Goal: Task Accomplishment & Management: Use online tool/utility

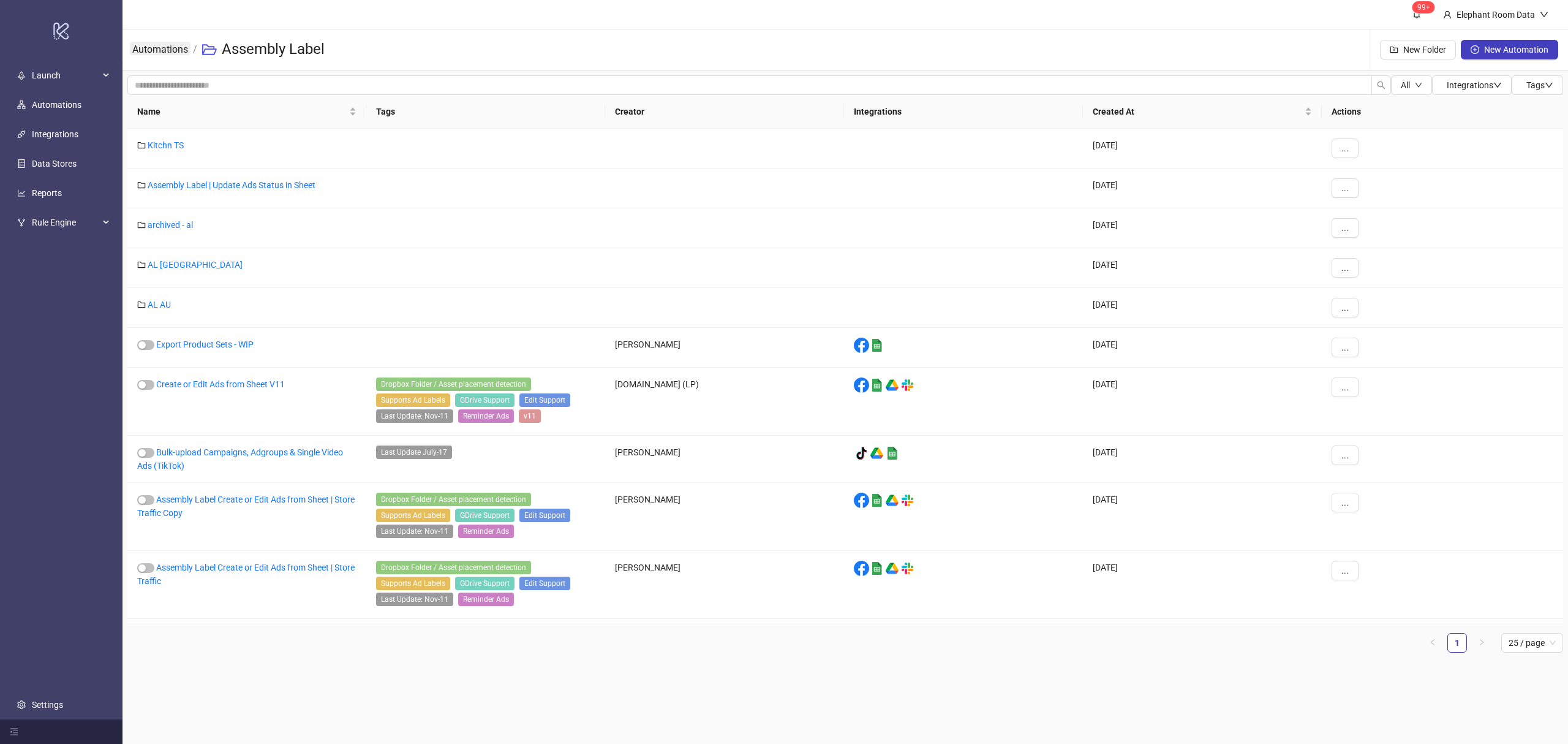
click at [160, 50] on link "Automations" at bounding box center [160, 48] width 61 height 14
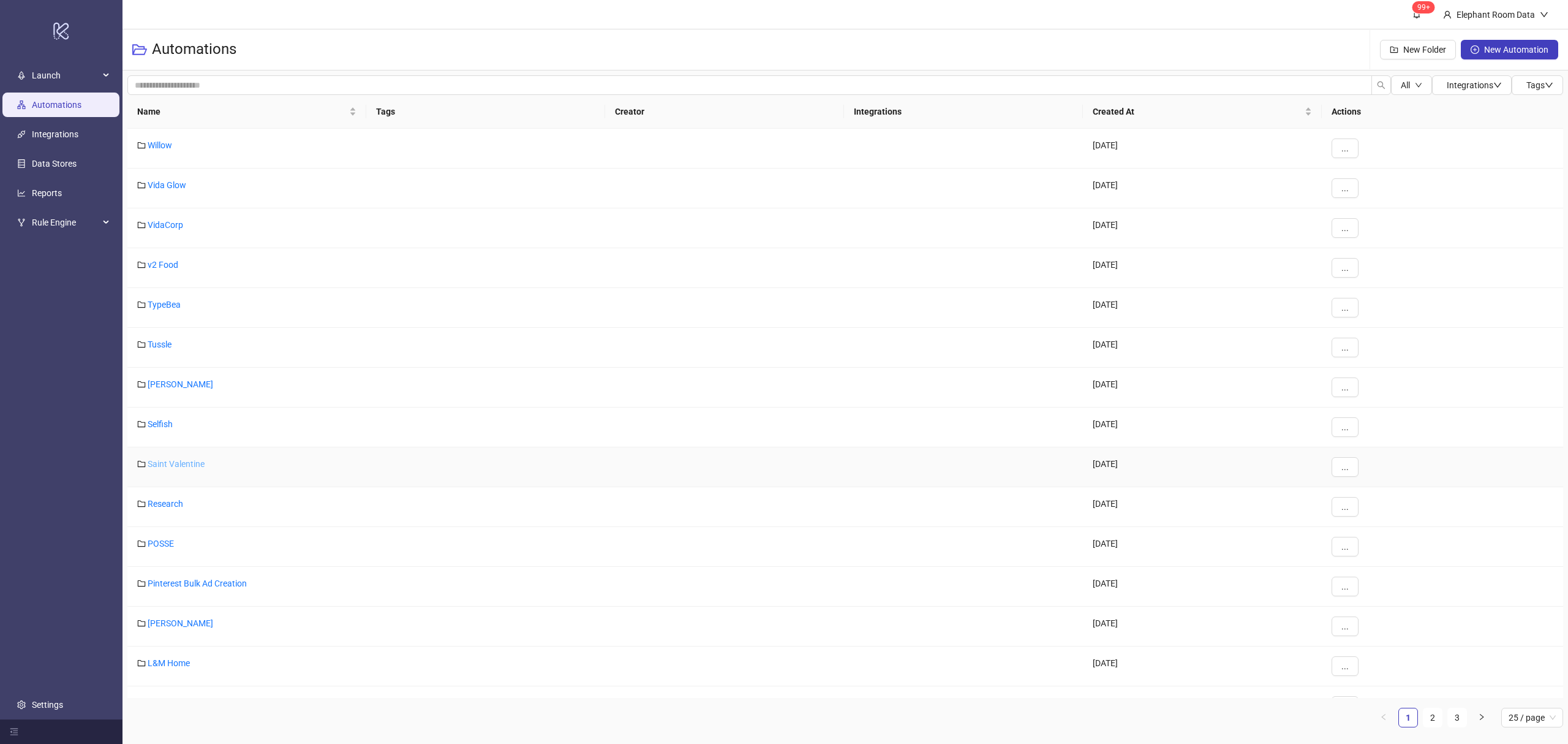
click at [175, 466] on link "Saint Valentine" at bounding box center [176, 464] width 57 height 10
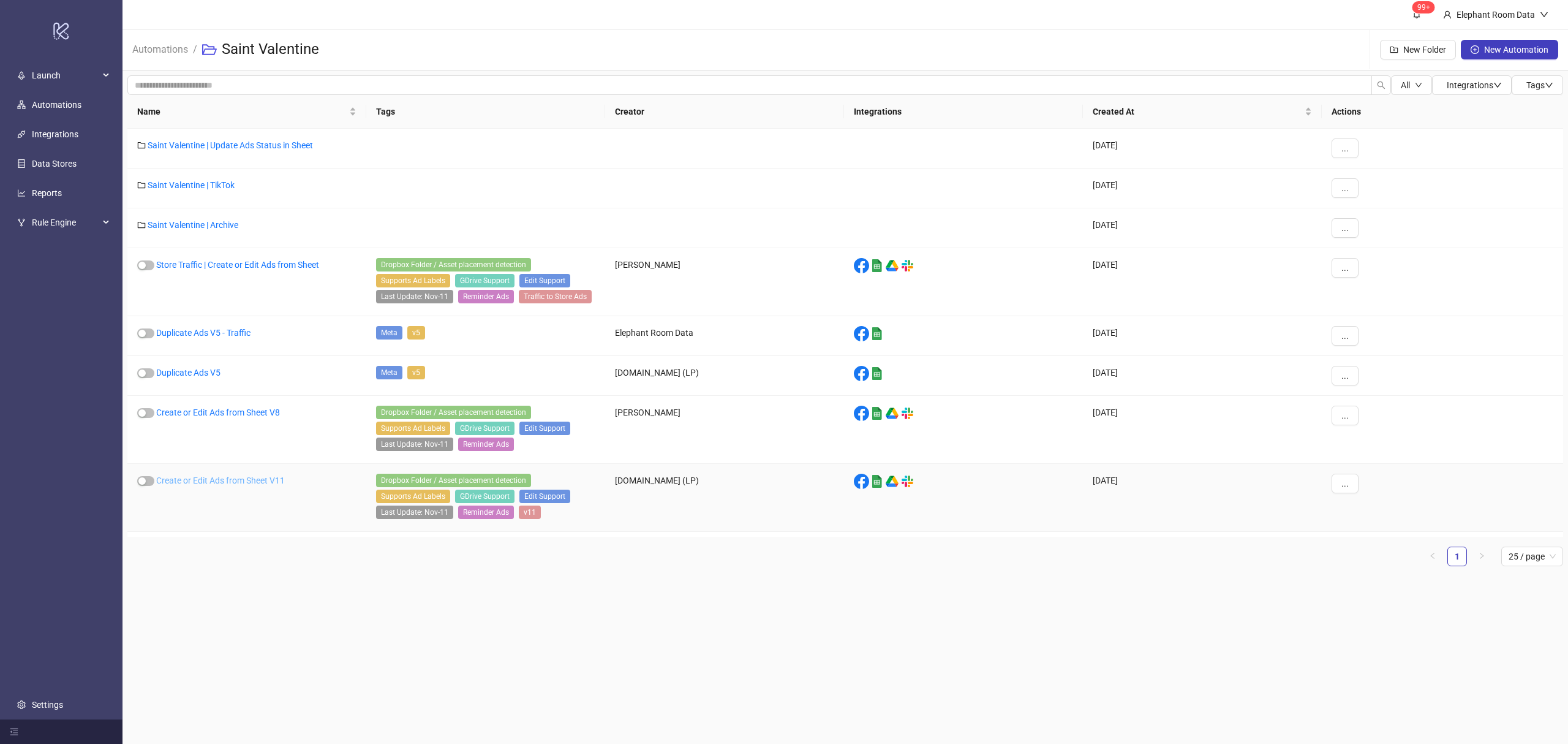
click at [239, 485] on link "Create or Edit Ads from Sheet V11" at bounding box center [220, 480] width 129 height 10
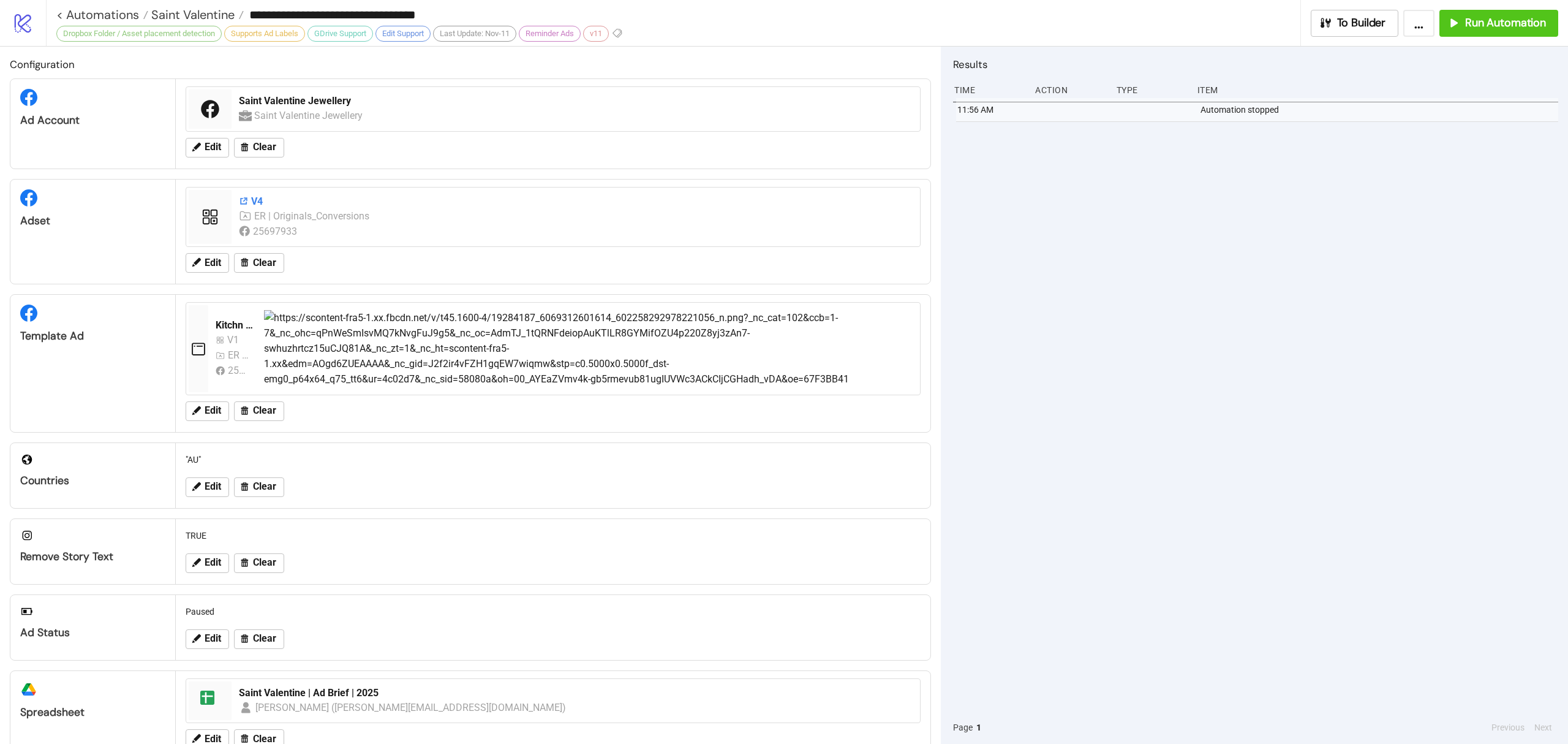
click at [246, 200] on icon at bounding box center [244, 201] width 7 height 7
click at [221, 246] on div "V4 ER | Originals_Conversions 25697933" at bounding box center [553, 217] width 735 height 60
click at [204, 269] on span "Edit" at bounding box center [212, 263] width 17 height 11
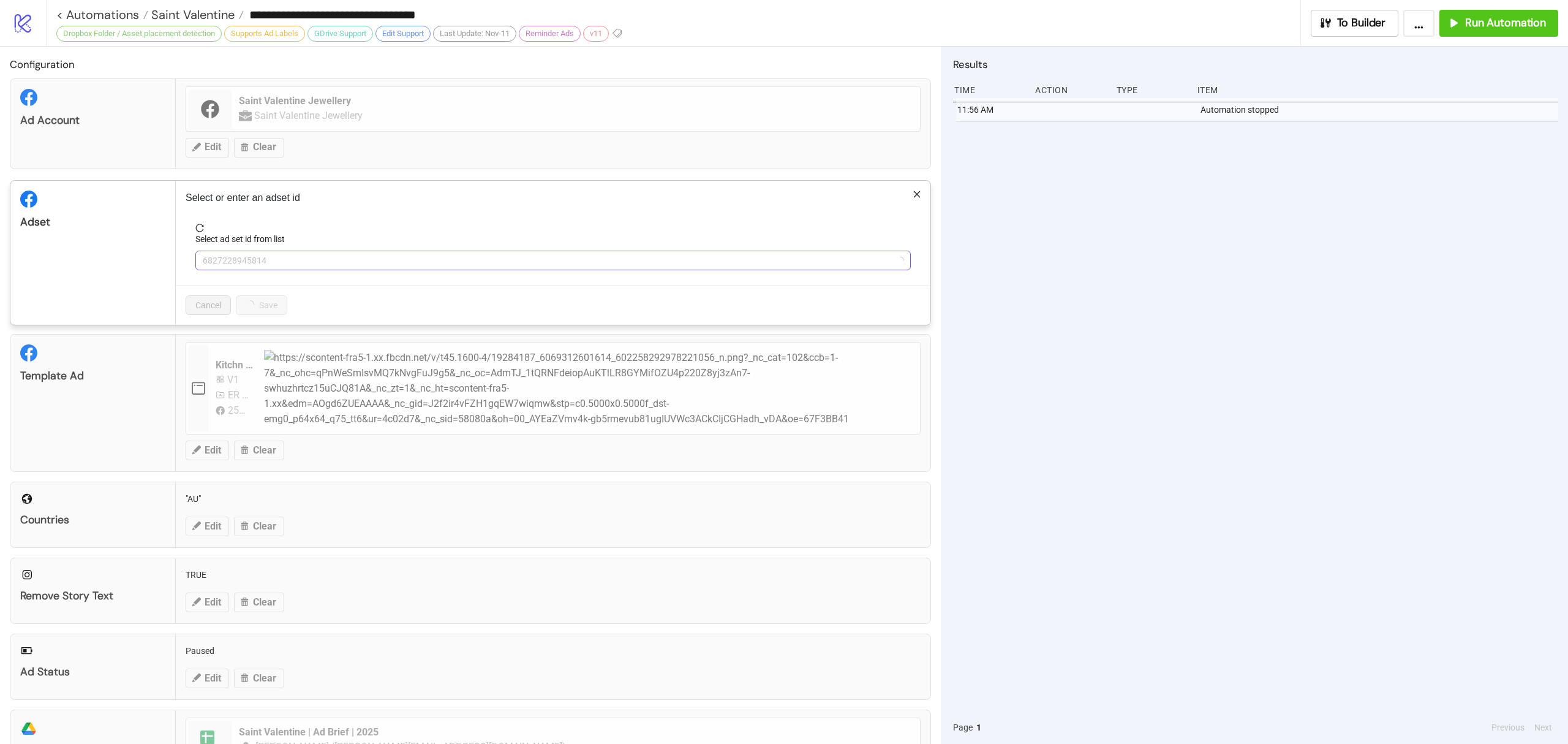
click at [298, 265] on span "6827228945814" at bounding box center [553, 260] width 701 height 19
click at [339, 251] on span "V4" at bounding box center [553, 260] width 701 height 19
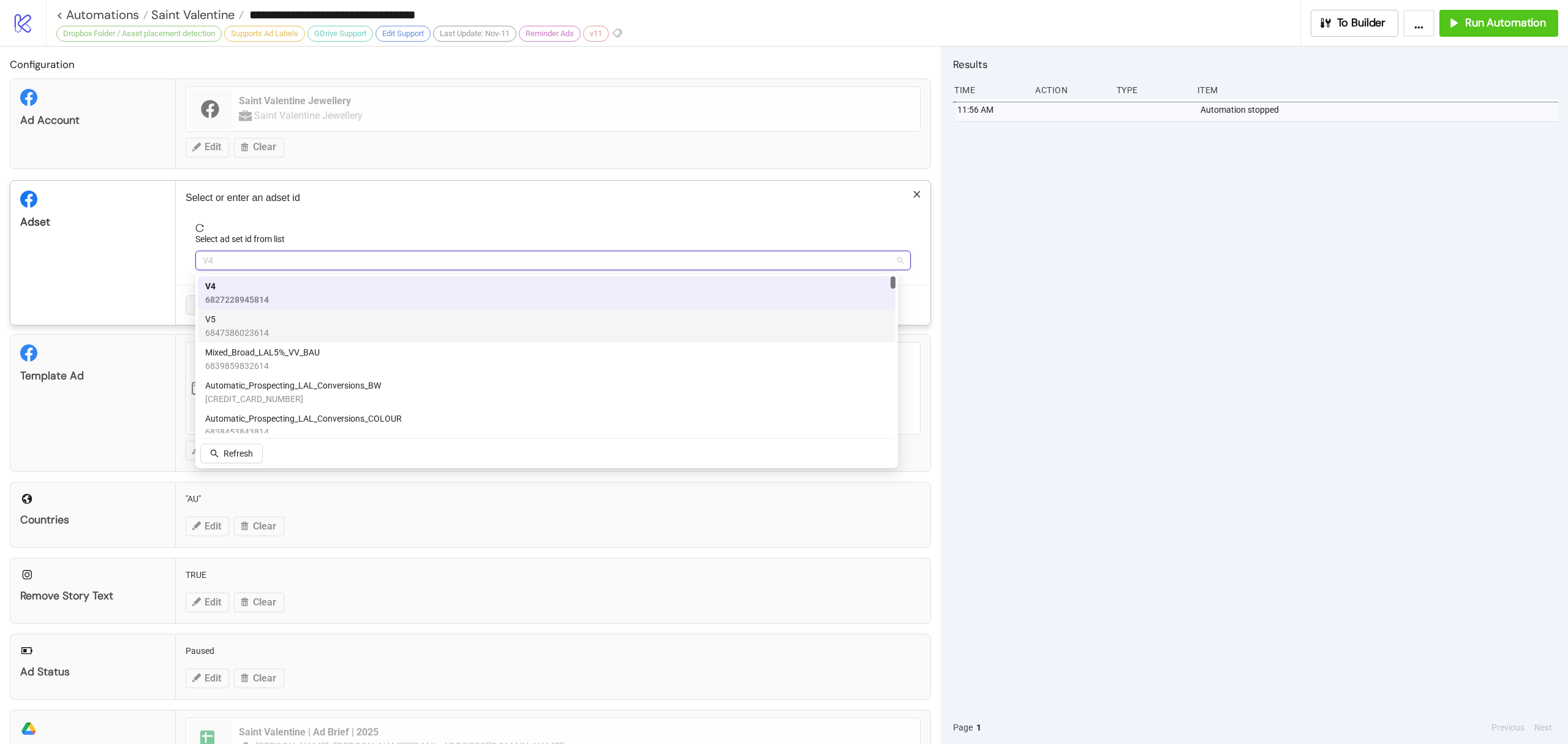
click at [273, 329] on div "V5 6847386023614" at bounding box center [547, 326] width 683 height 27
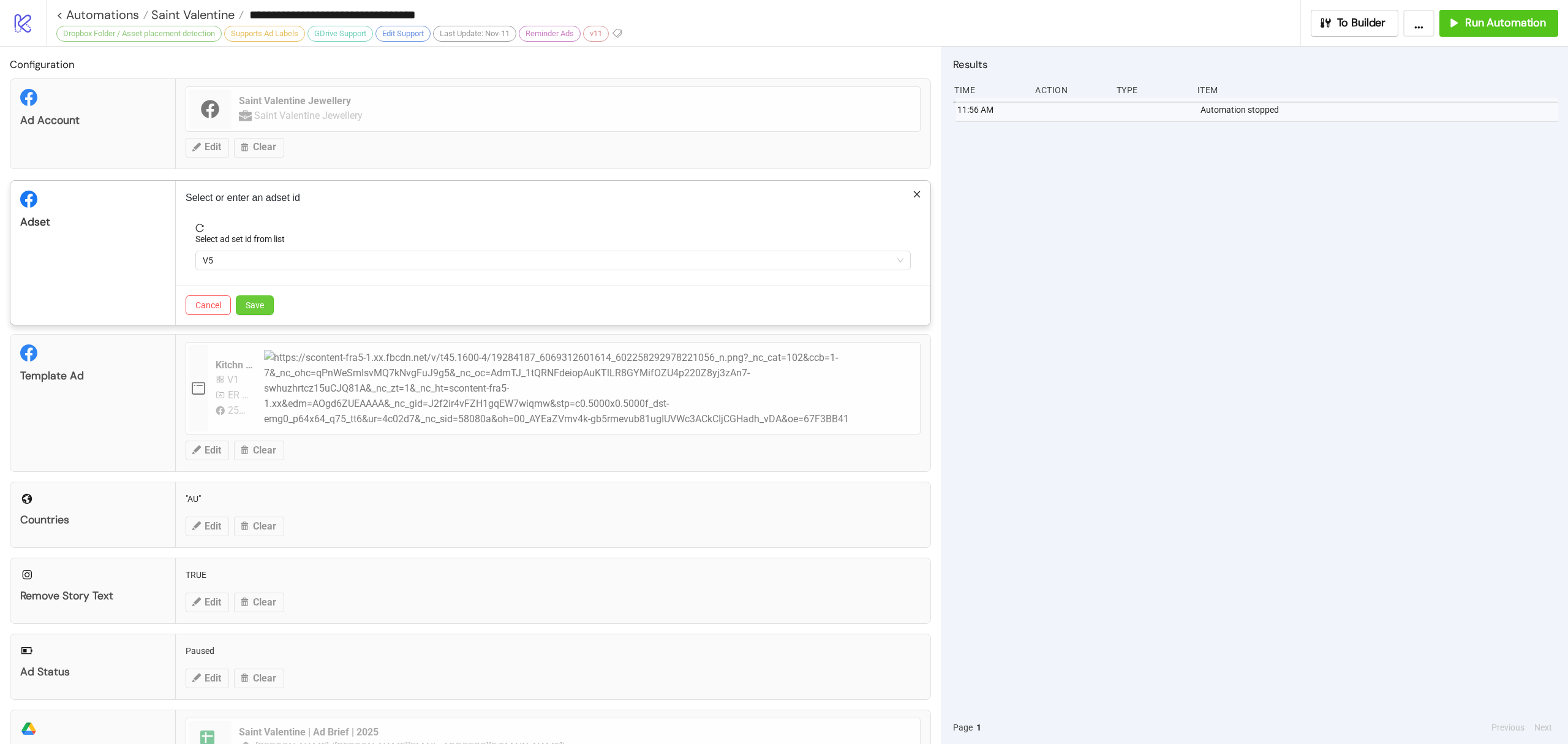
click at [268, 310] on button "Save" at bounding box center [255, 305] width 38 height 20
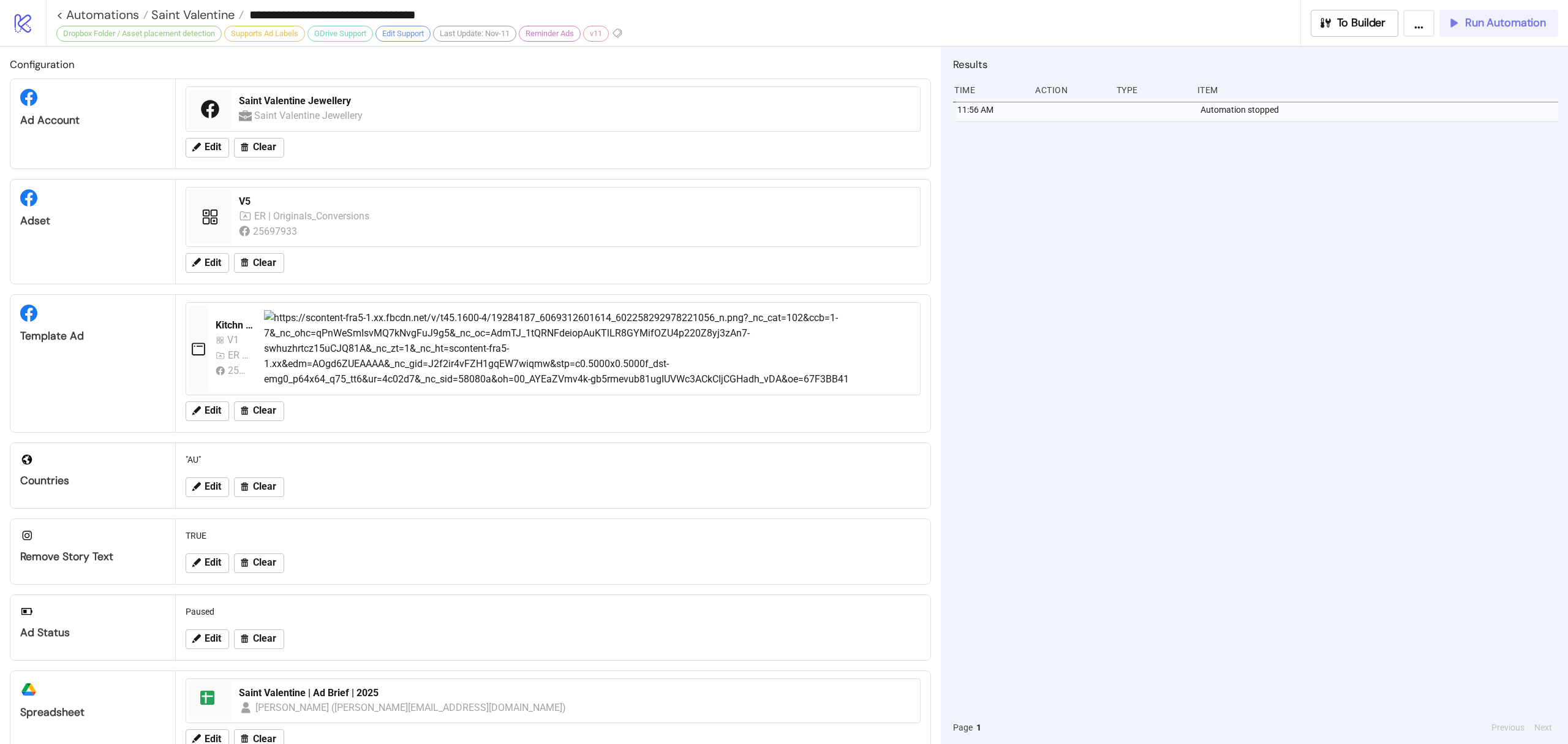
click at [1544, 27] on span "Run Automation" at bounding box center [1506, 23] width 81 height 14
